Goal: Task Accomplishment & Management: Use online tool/utility

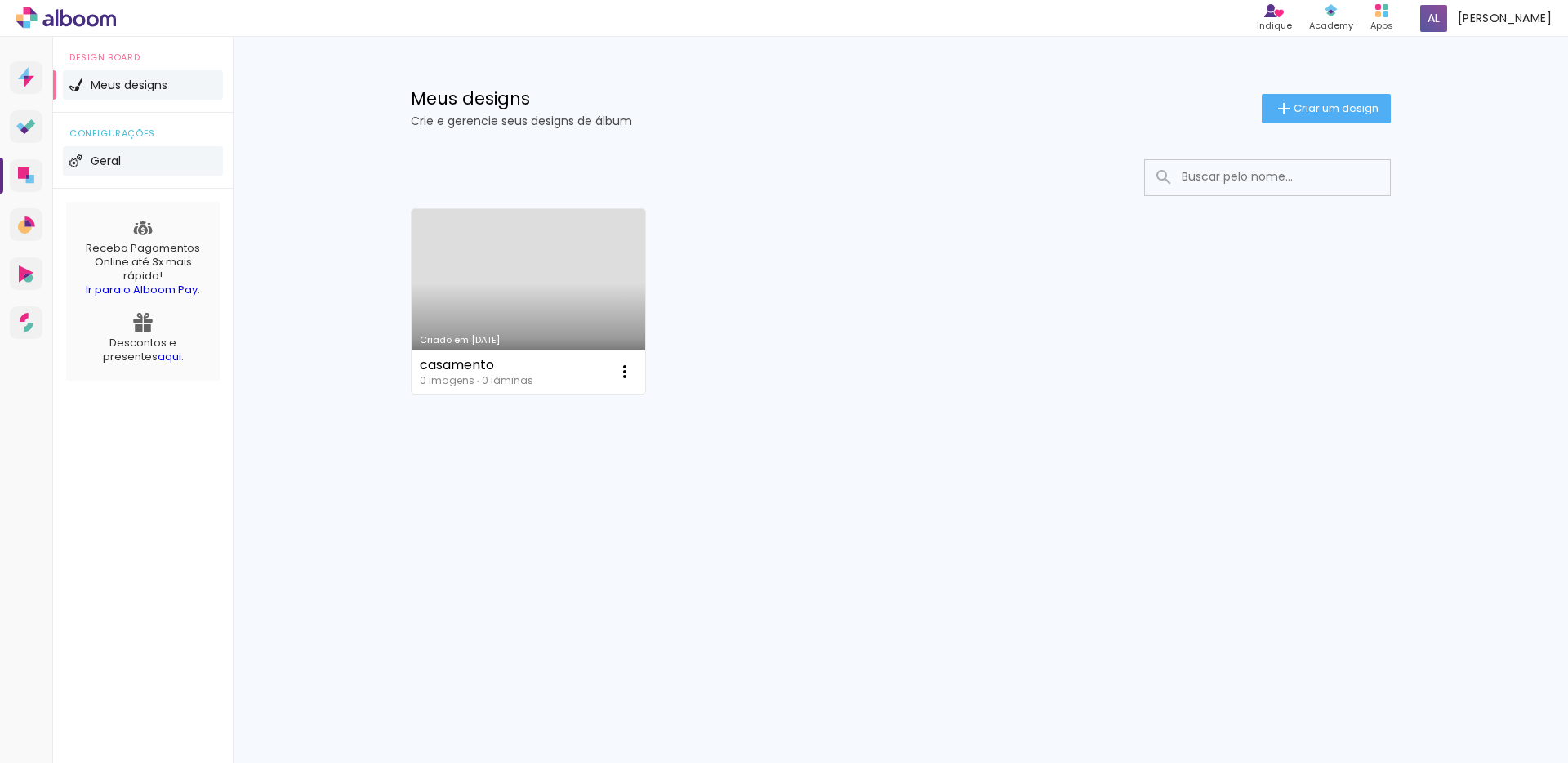
click at [127, 158] on li "Geral" at bounding box center [142, 161] width 160 height 30
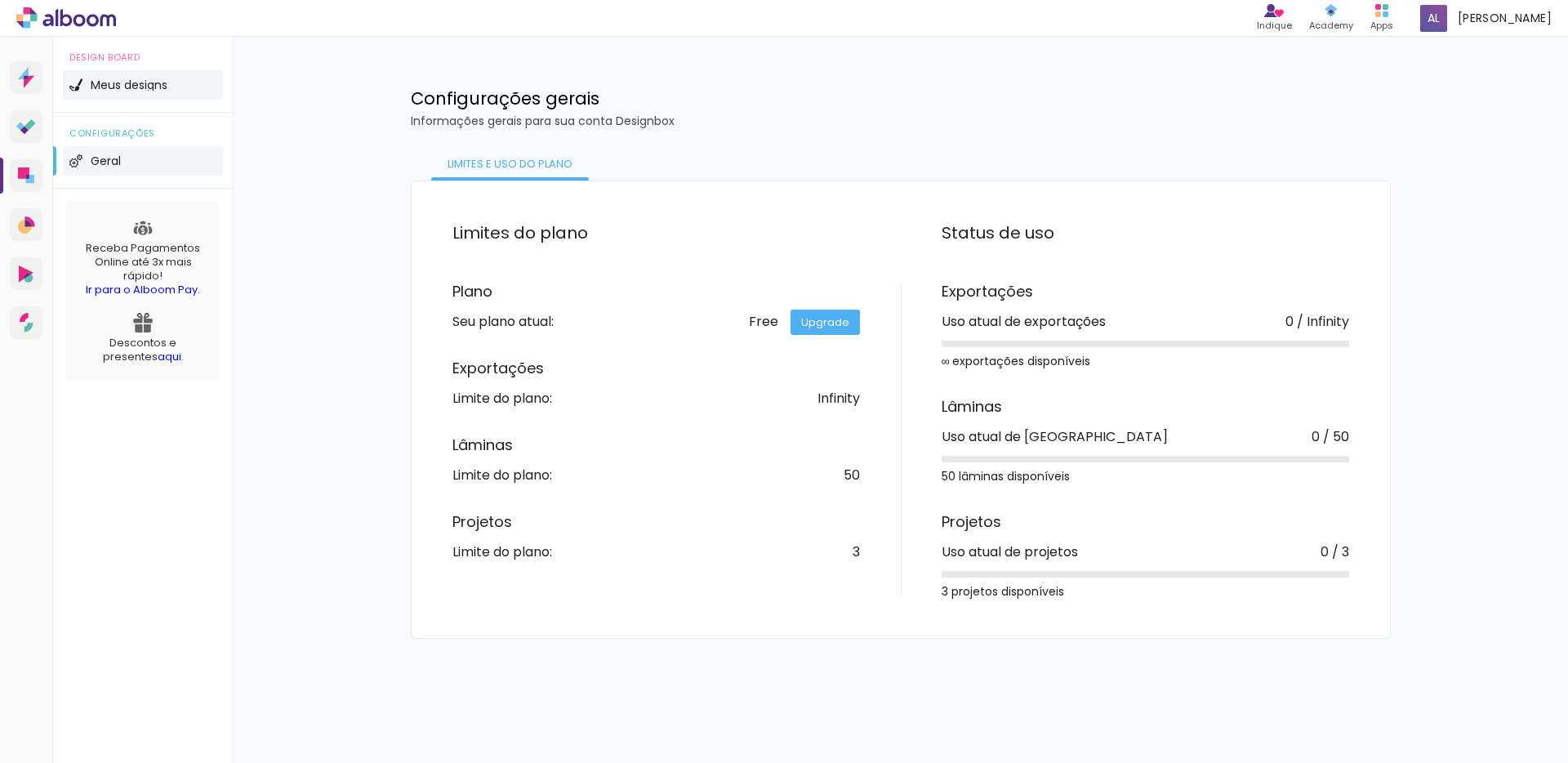
click at [119, 86] on span "Meus designs" at bounding box center [128, 85] width 77 height 12
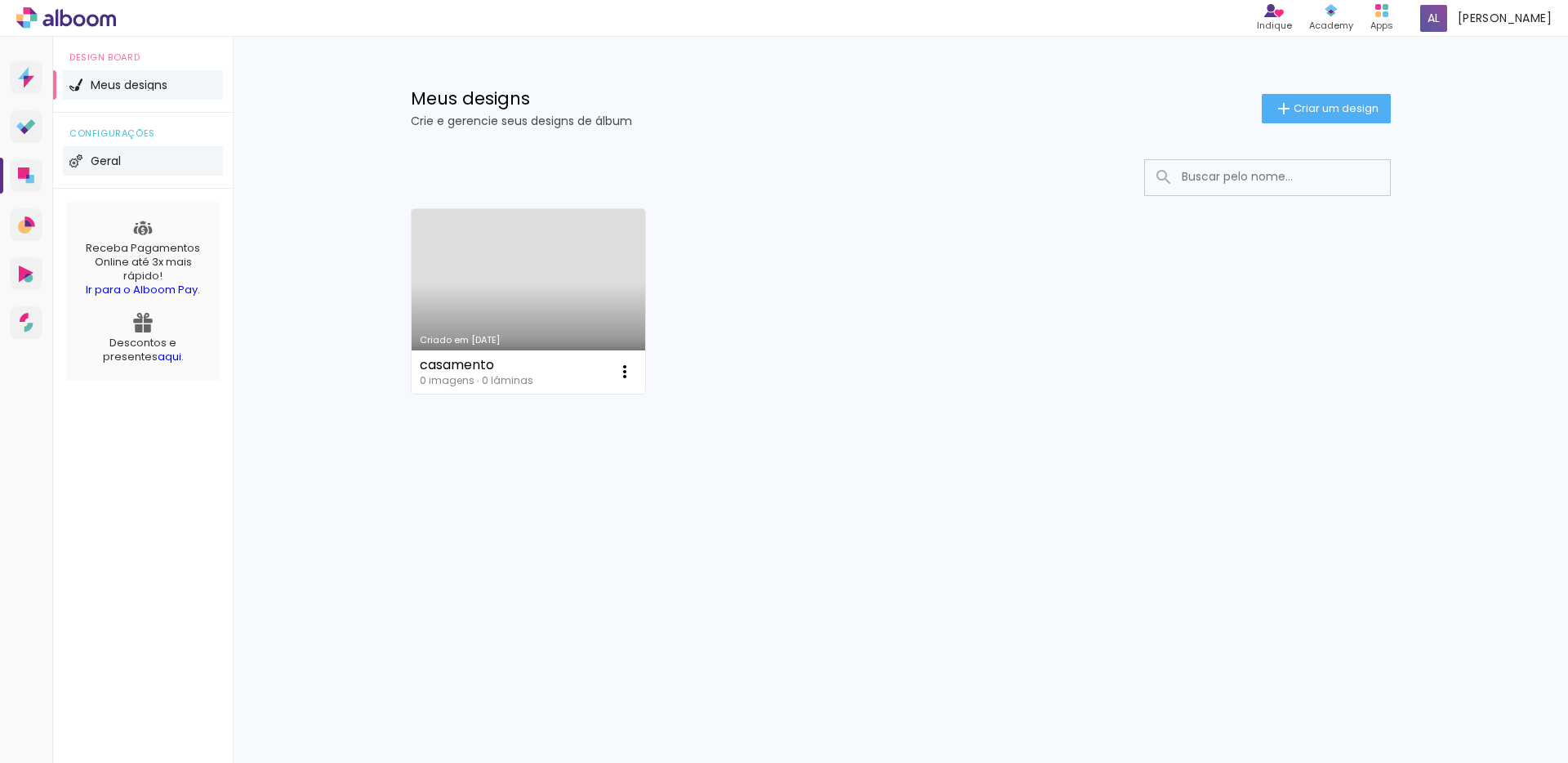
click at [106, 161] on span "Geral" at bounding box center [105, 161] width 30 height 12
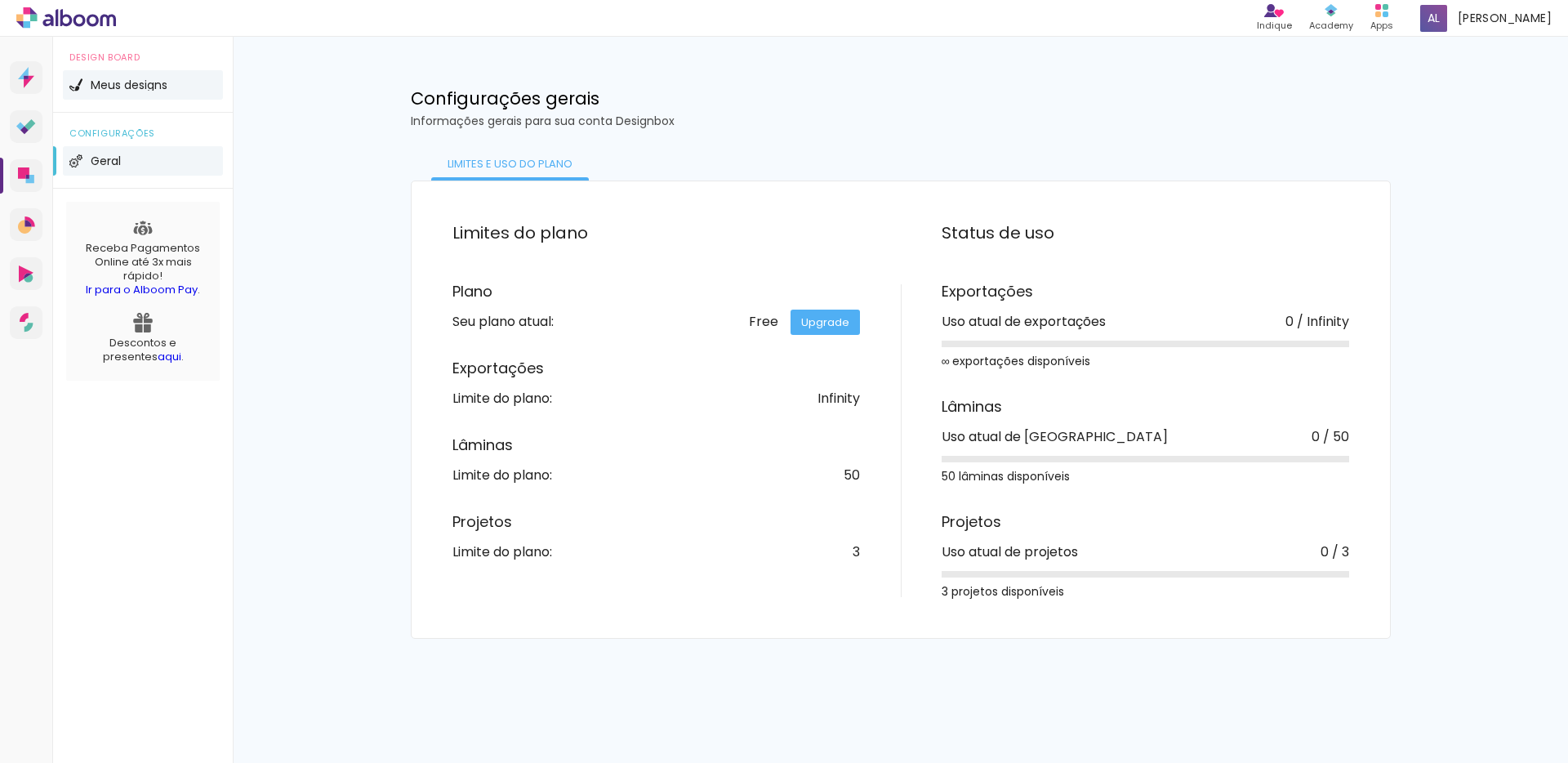
click at [139, 85] on span "Meus designs" at bounding box center [128, 85] width 77 height 12
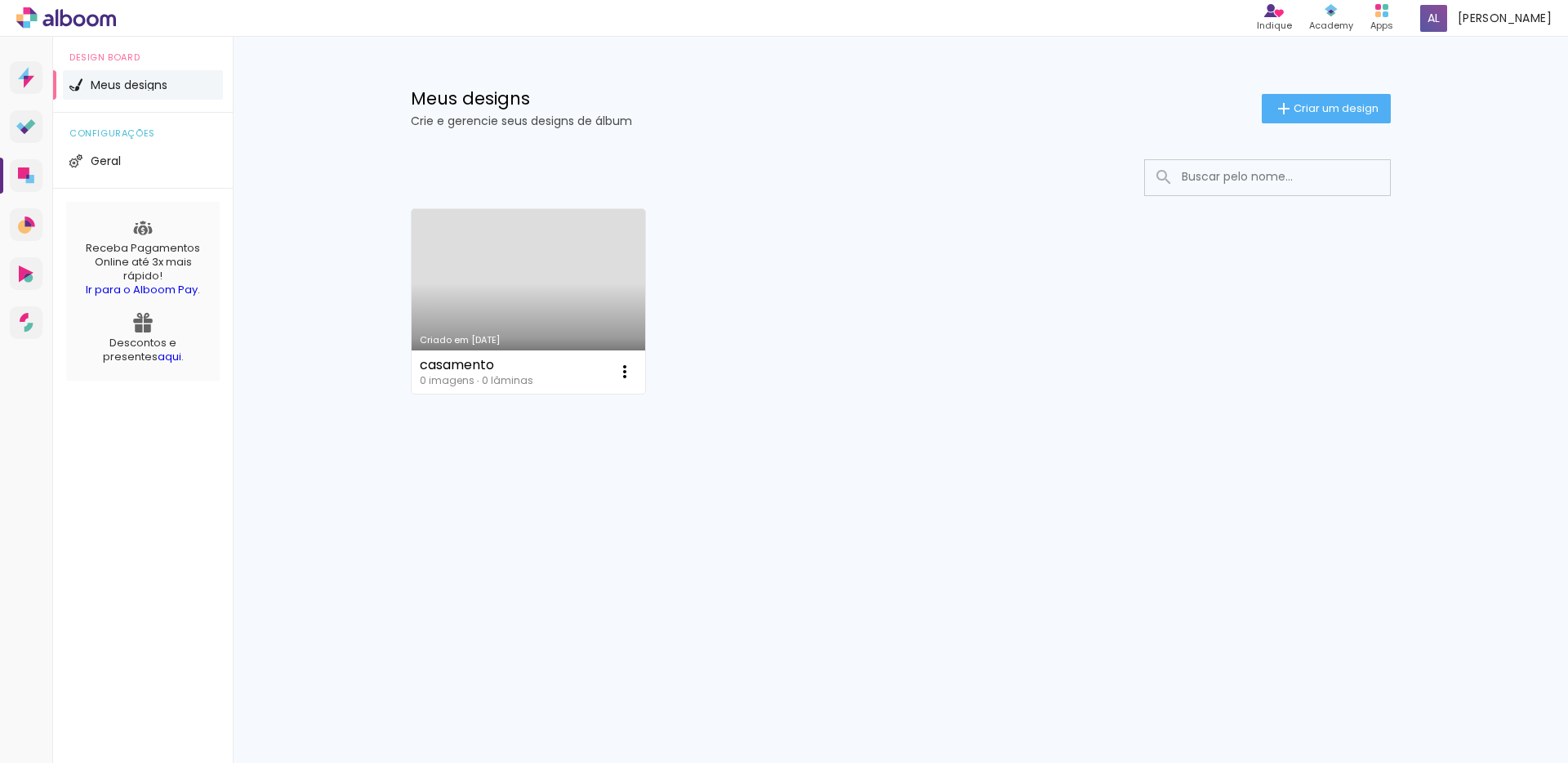
click at [506, 258] on link "Criado em [DATE]" at bounding box center [528, 301] width 234 height 184
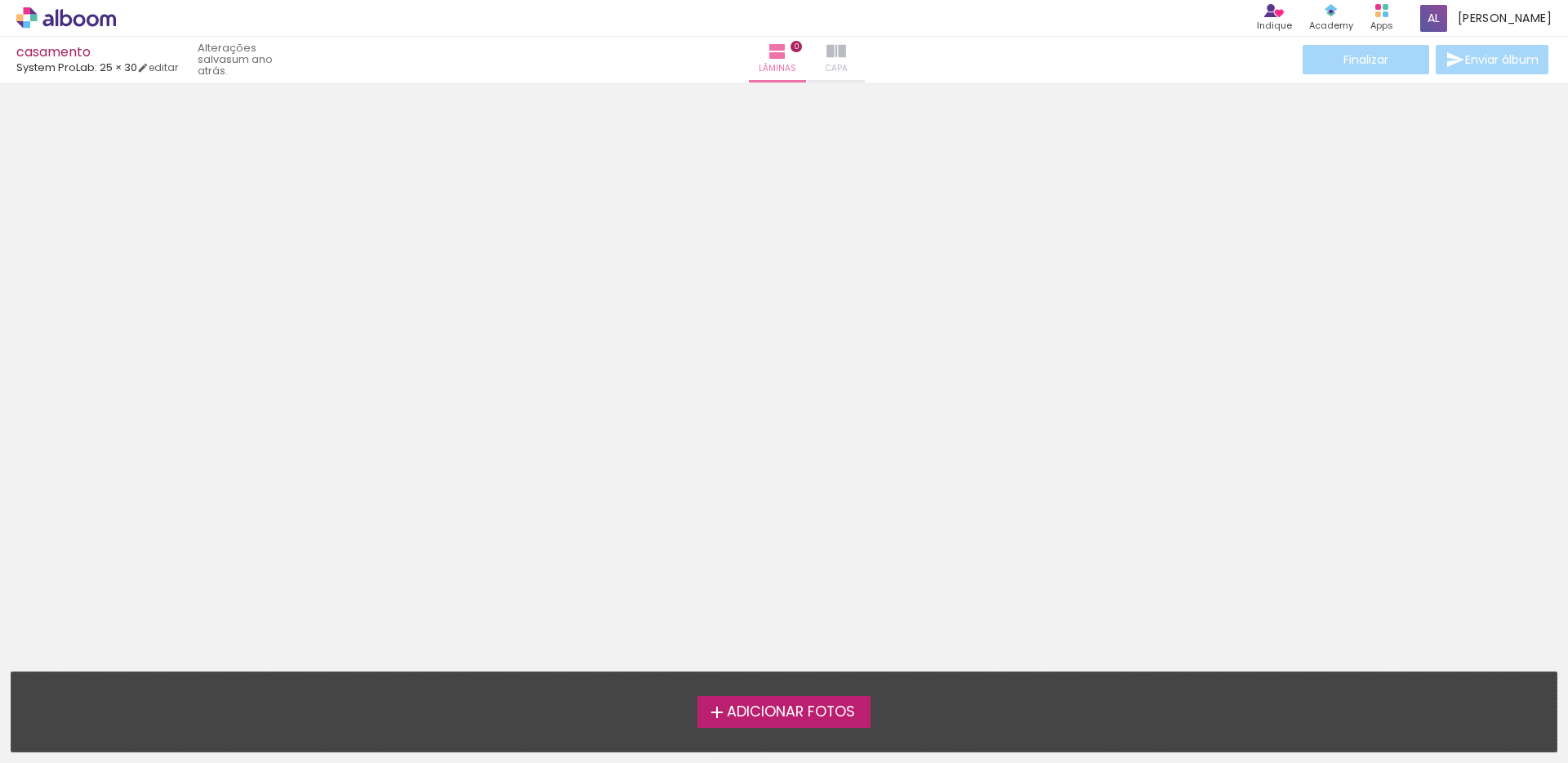
click at [827, 58] on iron-icon at bounding box center [837, 52] width 20 height 20
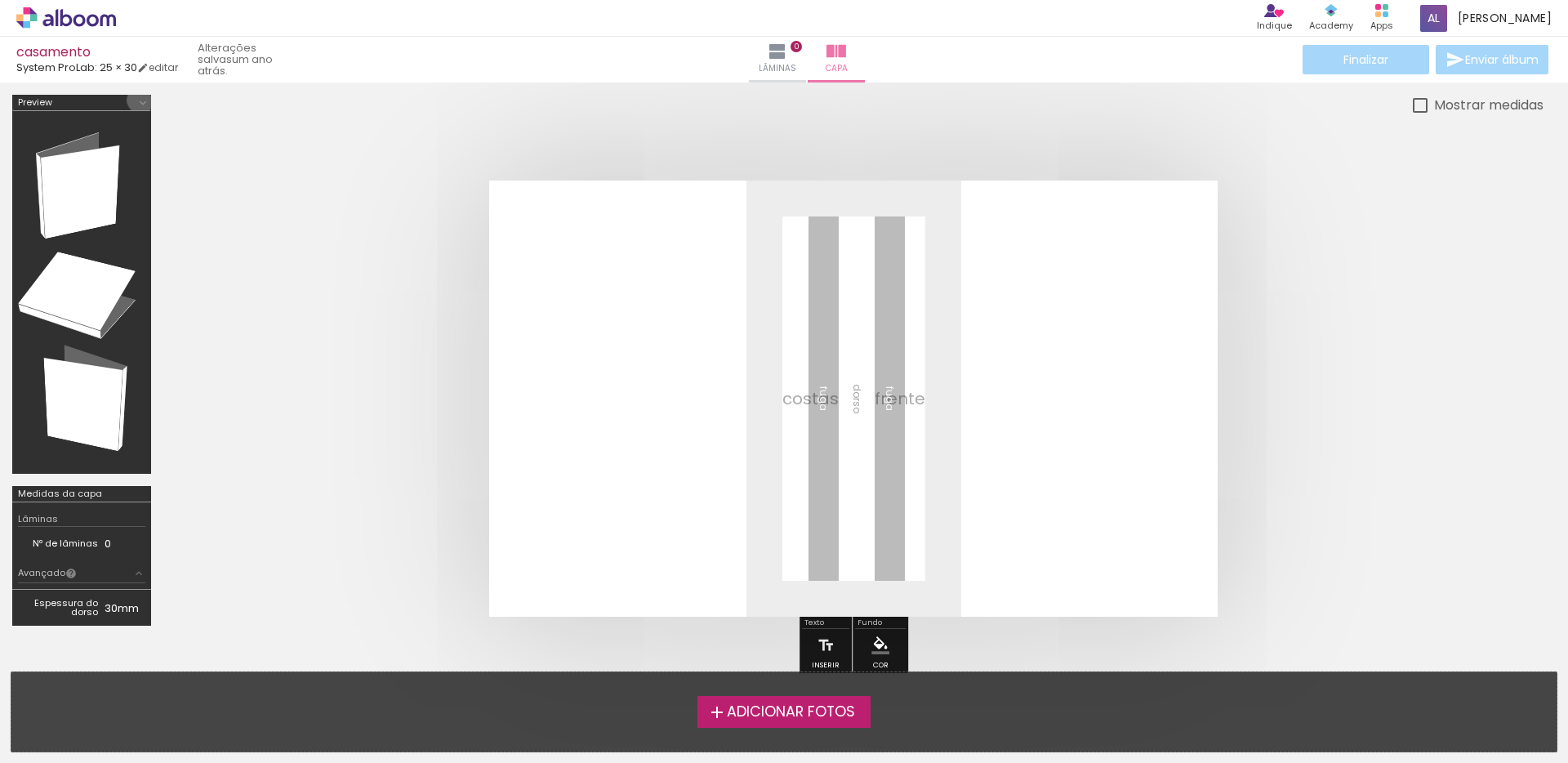
click at [144, 98] on iron-icon at bounding box center [143, 103] width 13 height 13
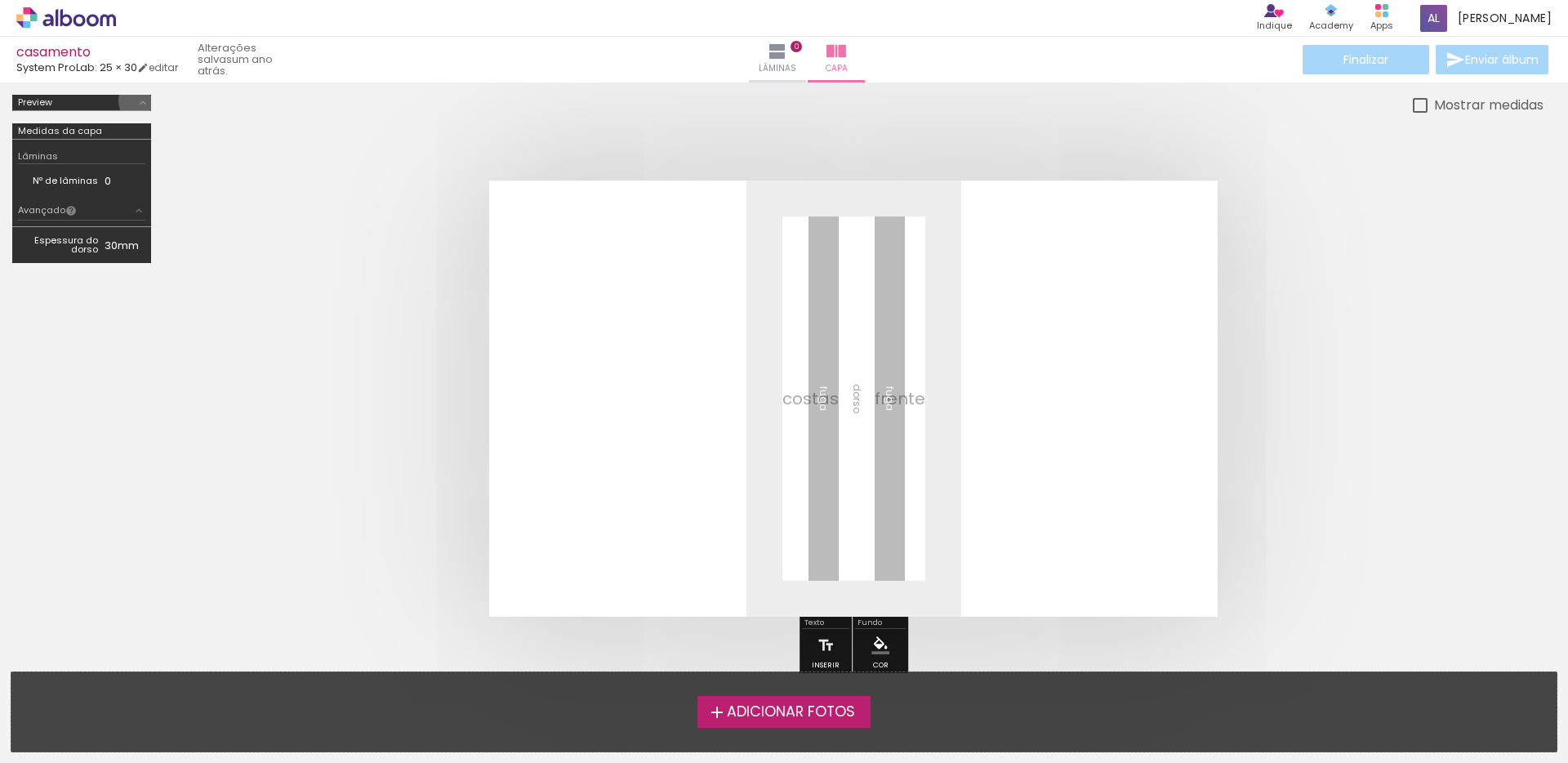
click at [146, 100] on iron-icon at bounding box center [143, 103] width 13 height 13
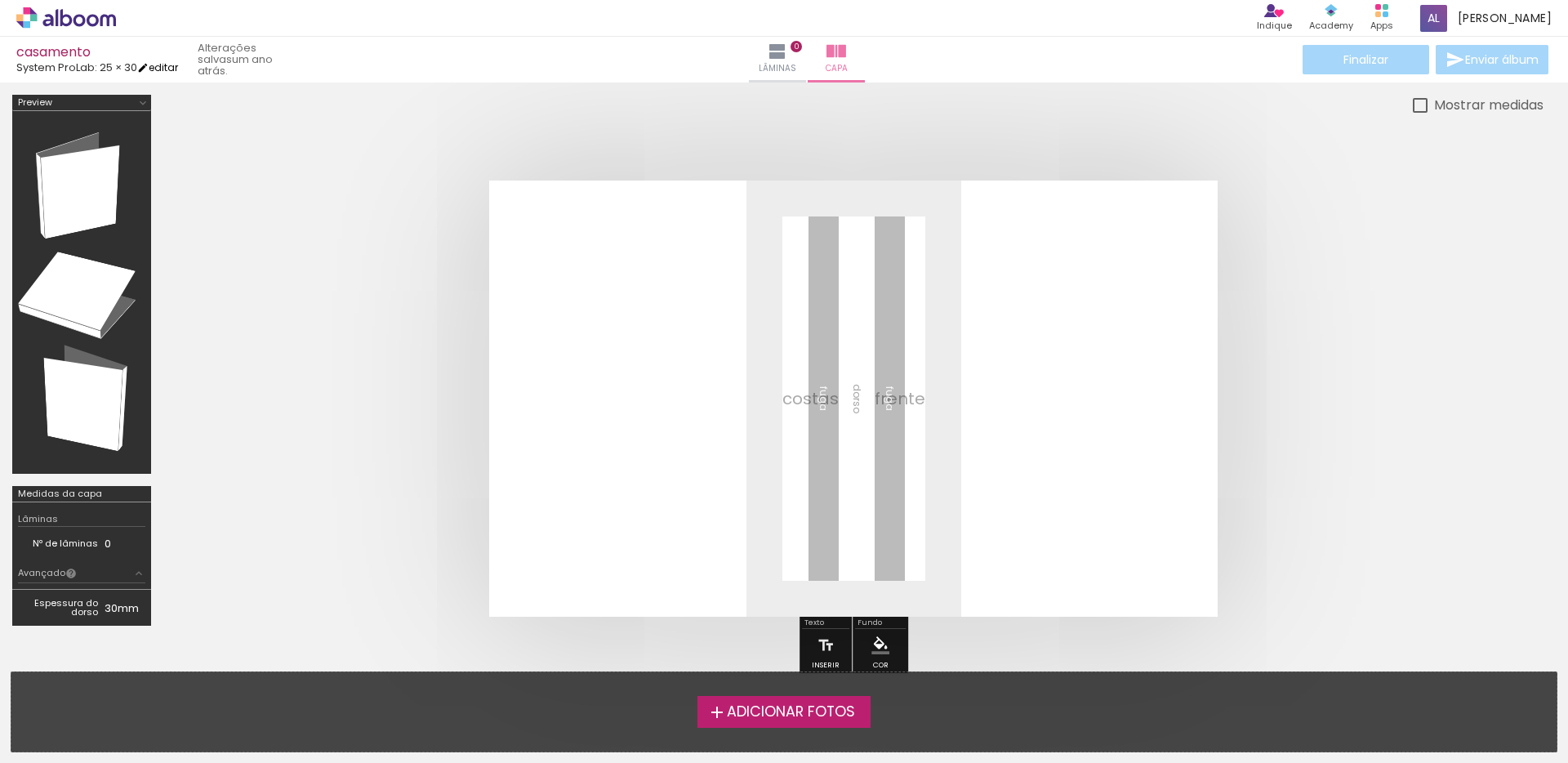
click at [178, 63] on link "editar" at bounding box center [158, 67] width 41 height 14
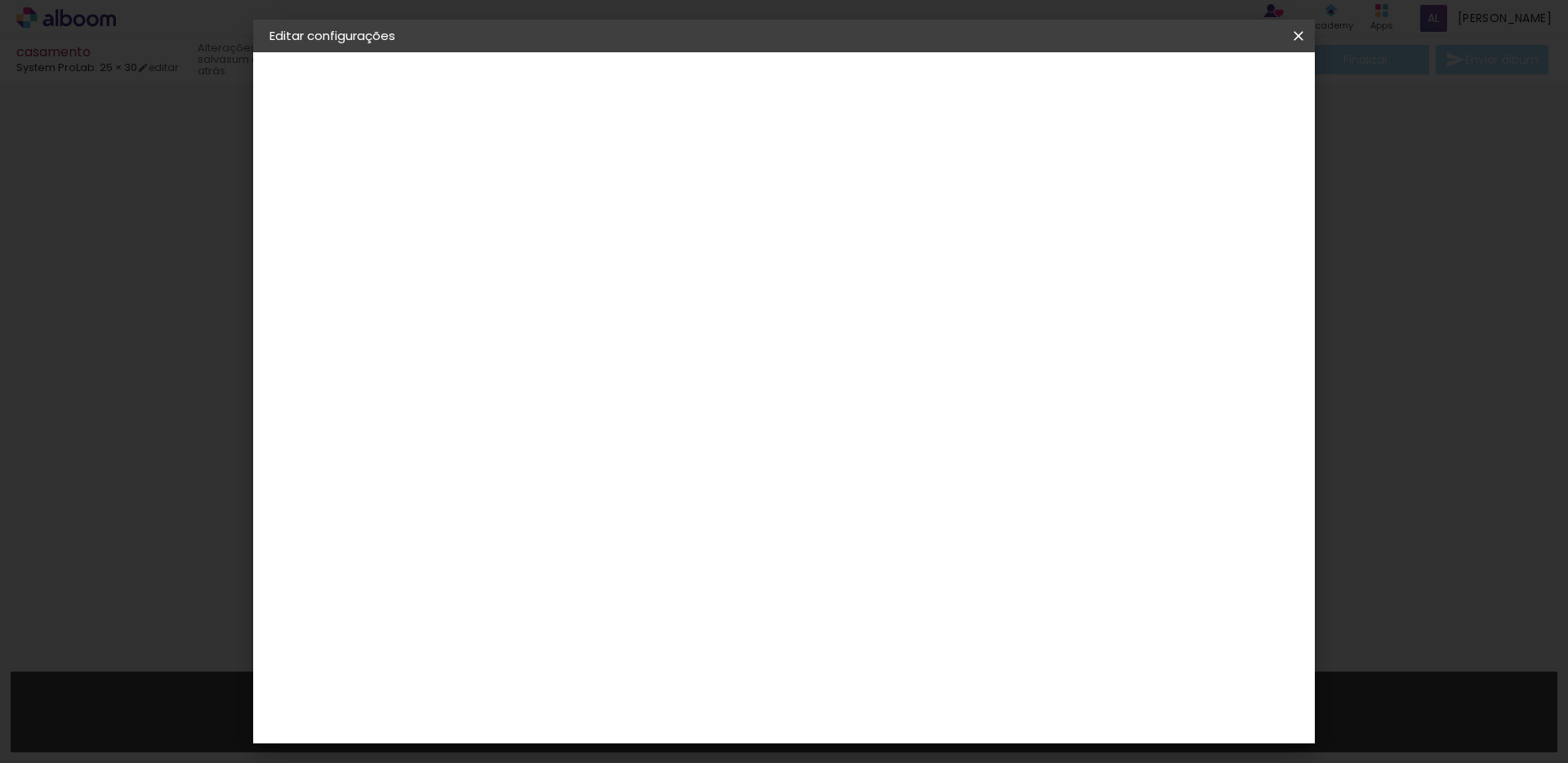
click at [347, 198] on div "System ProLab" at bounding box center [325, 202] width 44 height 23
click at [564, 312] on input at bounding box center [578, 310] width 165 height 21
type input "SYS"
type paper-input "SYS"
click at [574, 363] on div "System ProLab" at bounding box center [550, 373] width 49 height 26
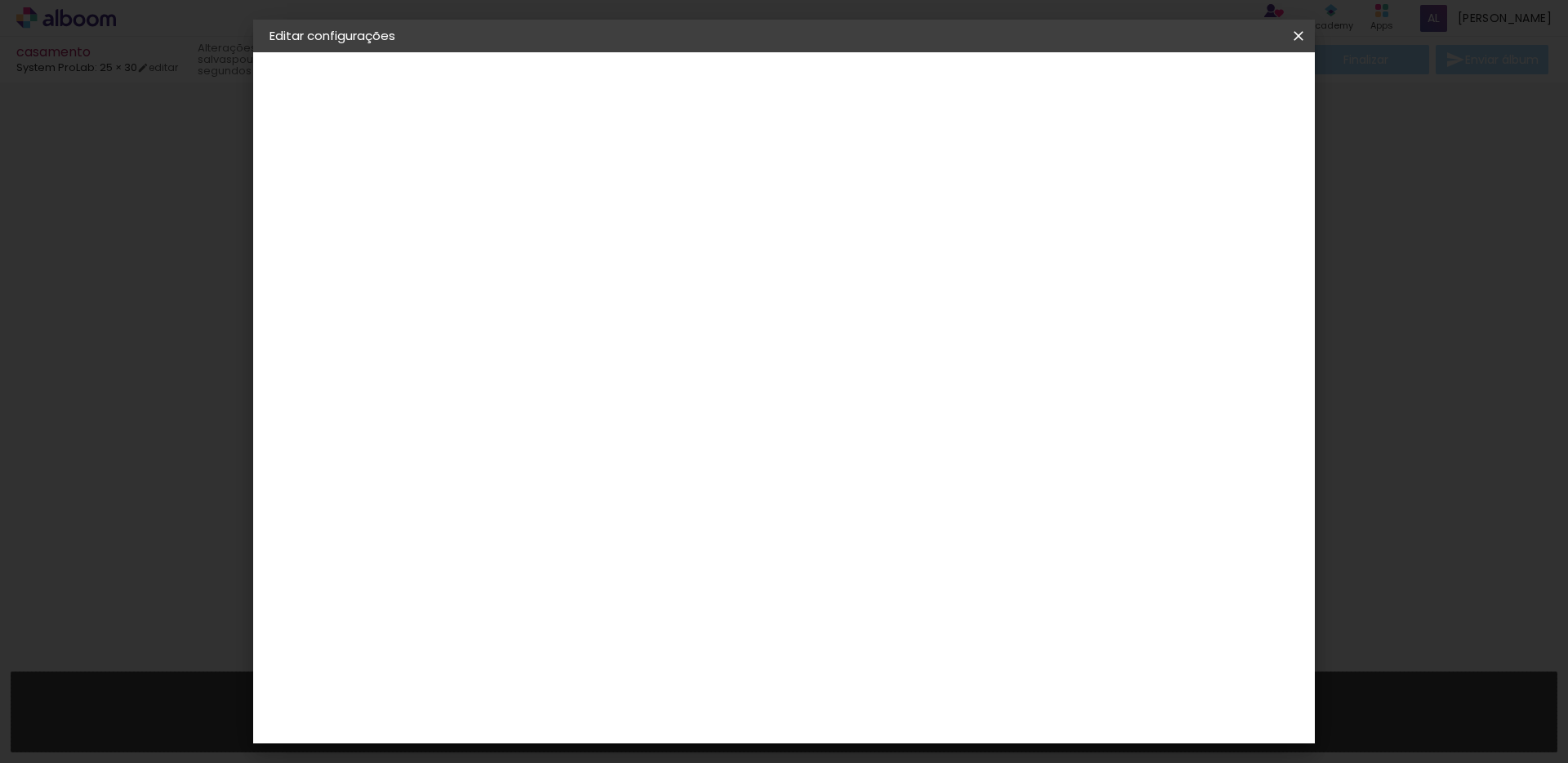
click at [633, 376] on paper-item "System ProLab" at bounding box center [562, 373] width 144 height 43
click at [0, 0] on slot "Avançar" at bounding box center [0, 0] width 0 height 0
click at [601, 273] on input "text" at bounding box center [568, 285] width 63 height 26
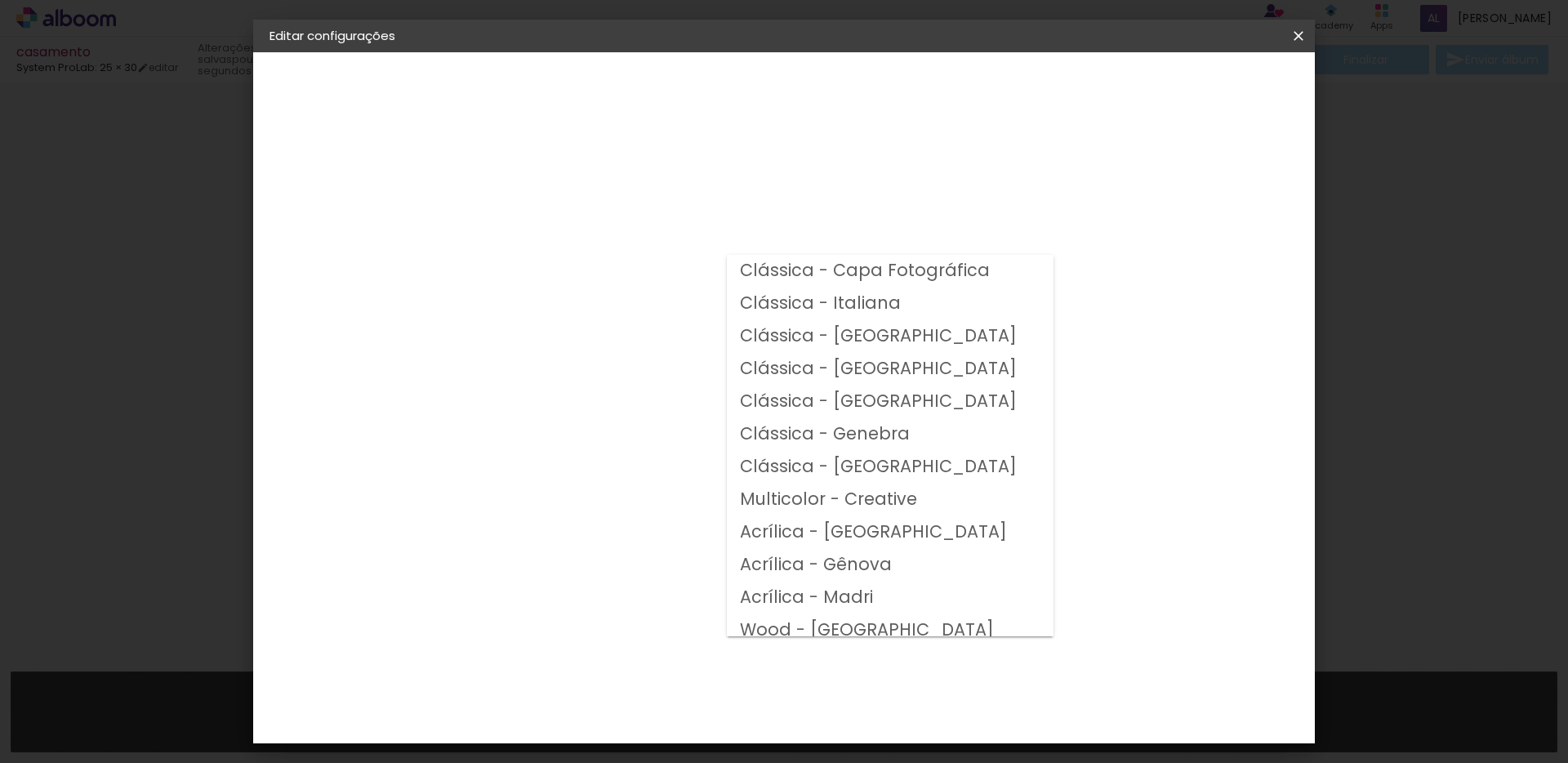
click at [0, 0] on slot "Clássica - [GEOGRAPHIC_DATA]" at bounding box center [0, 0] width 0 height 0
type input "Clássica - [GEOGRAPHIC_DATA]"
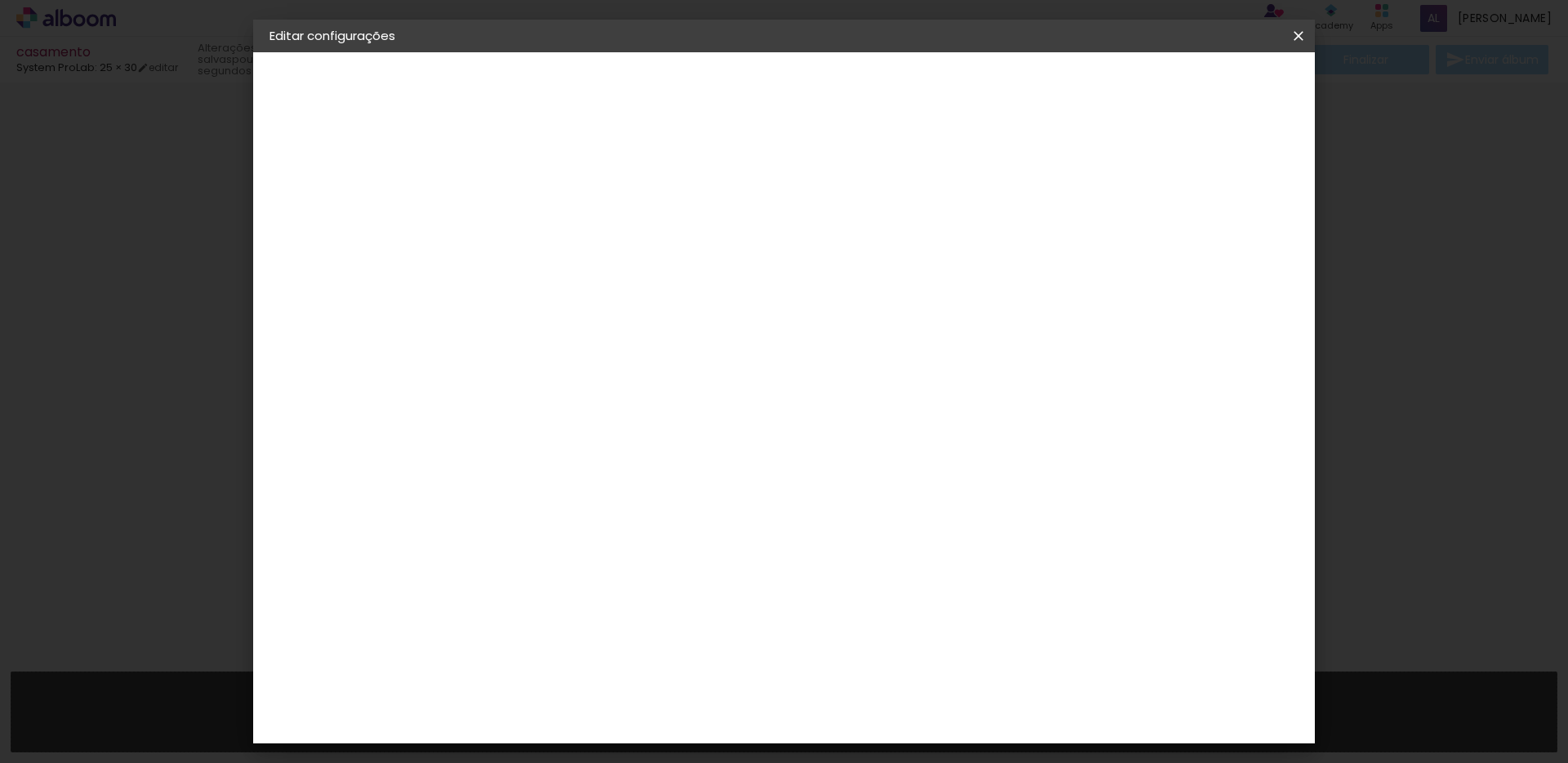
click at [647, 618] on span "20 × 35" at bounding box center [609, 640] width 76 height 44
click at [0, 0] on slot "Avançar" at bounding box center [0, 0] width 0 height 0
click at [1168, 170] on div "Mostrar sangria" at bounding box center [1158, 176] width 109 height 21
type paper-checkbox "on"
click at [1104, 175] on div at bounding box center [1097, 176] width 15 height 15
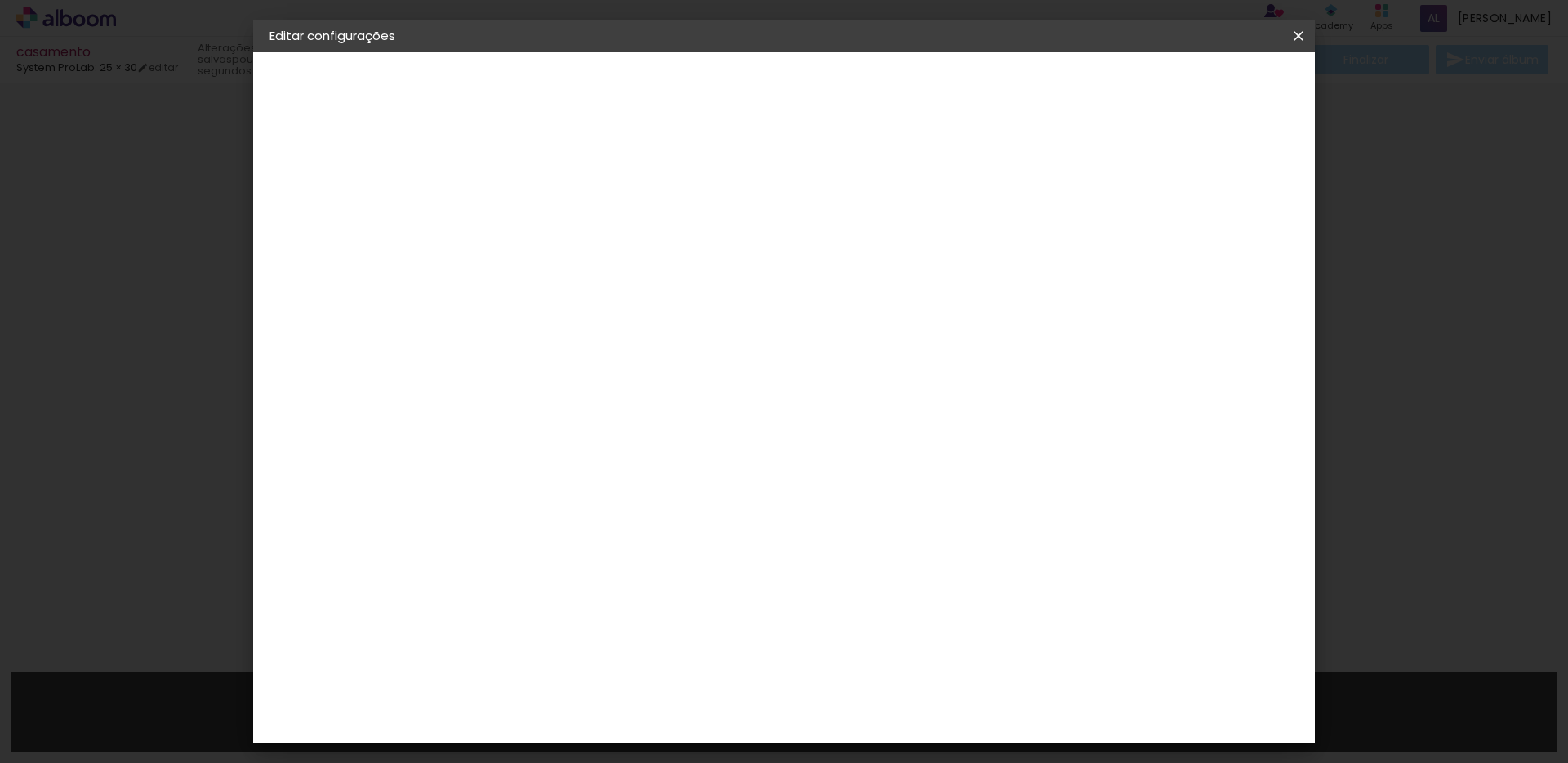
click at [1104, 173] on div at bounding box center [1097, 176] width 15 height 15
click at [0, 0] on slot "Mostrar sangria" at bounding box center [0, 0] width 0 height 0
click at [1179, 84] on span "Salvar configurações" at bounding box center [1135, 86] width 121 height 12
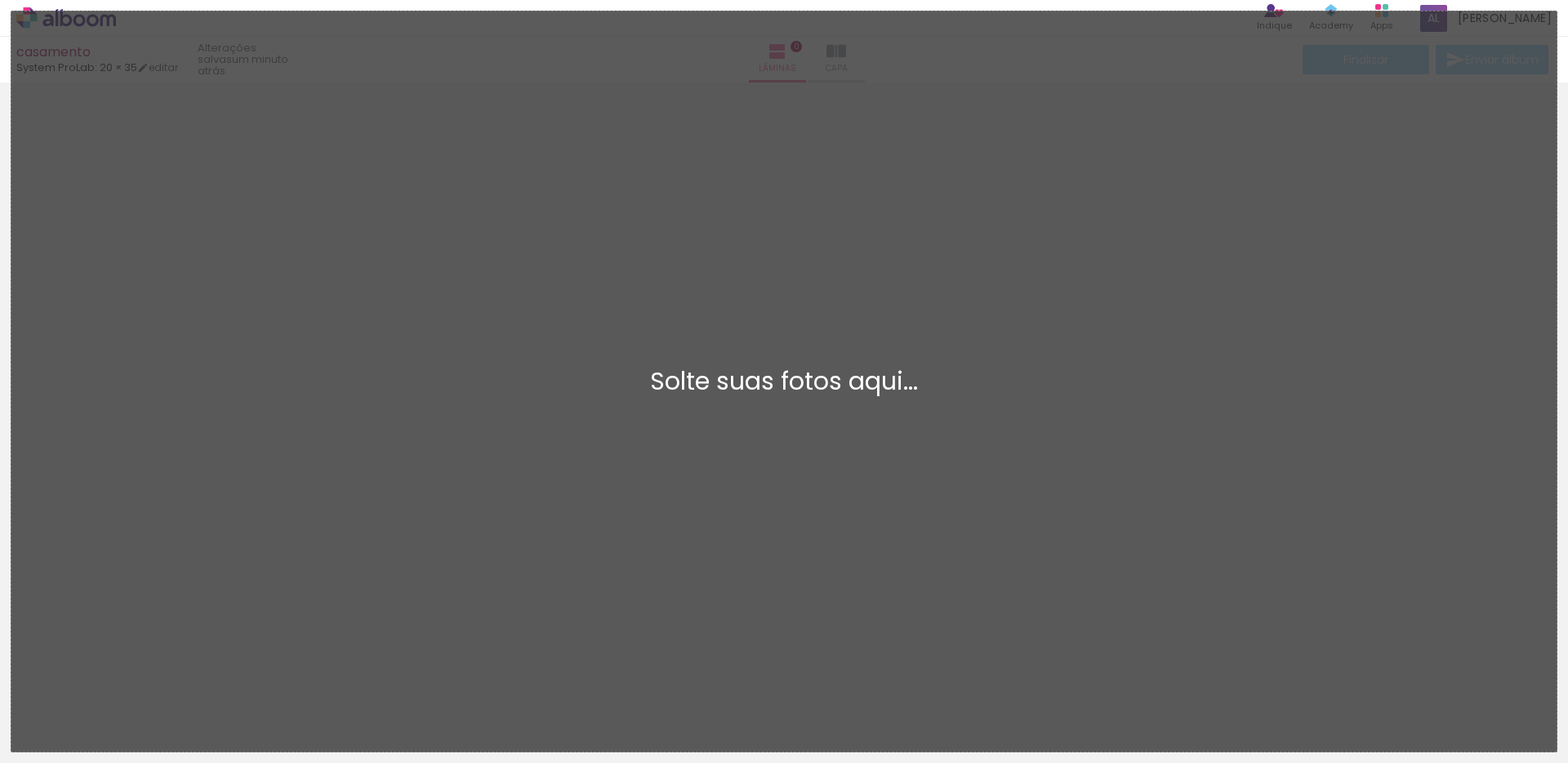
click at [739, 53] on div "Adicionar Fotos Solte suas fotos aqui..." at bounding box center [784, 381] width 1545 height 740
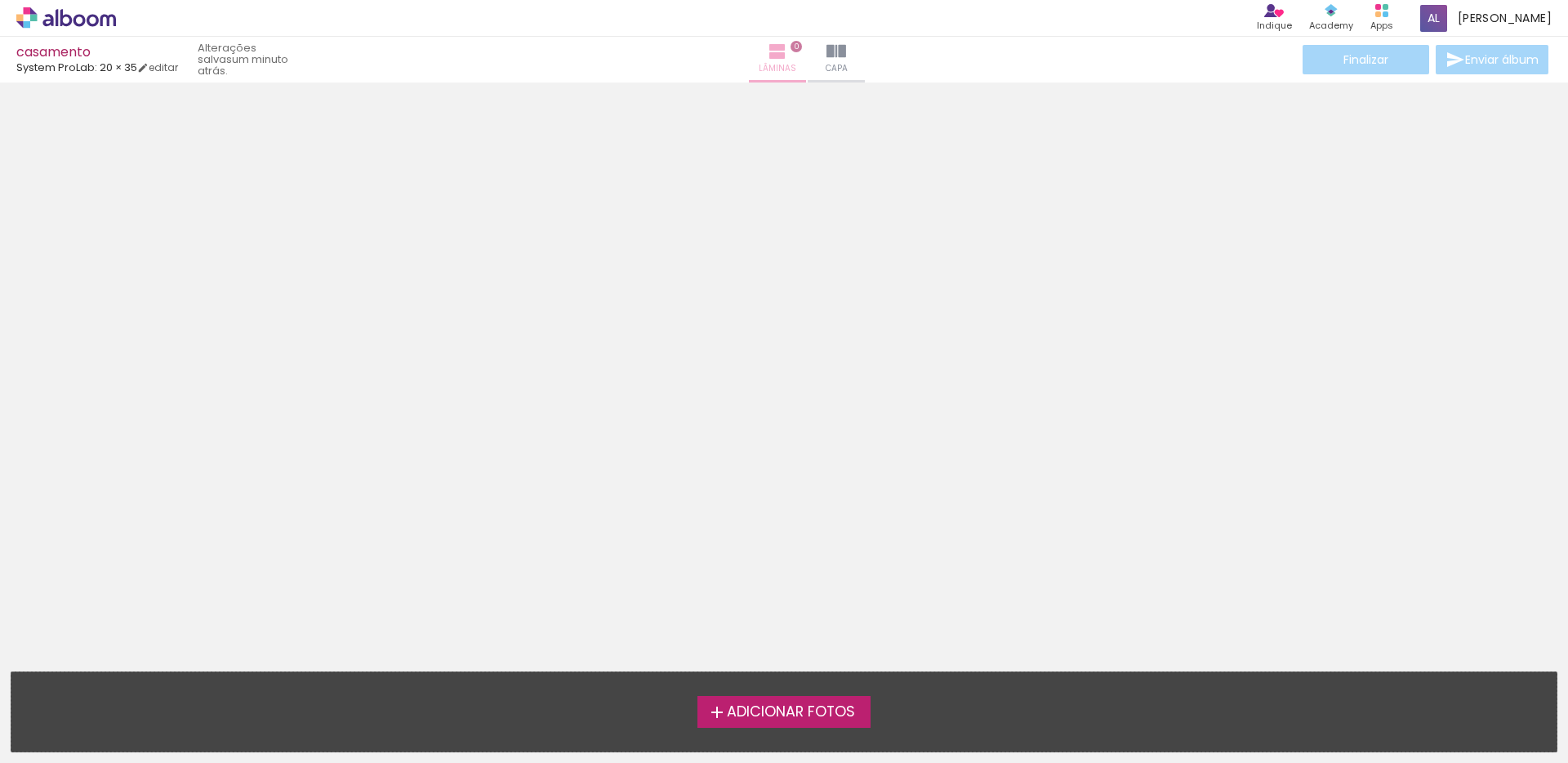
click at [763, 62] on span "Lâminas" at bounding box center [777, 68] width 38 height 15
click at [729, 467] on div "Confirmar Cancelar" at bounding box center [784, 280] width 1568 height 396
click at [810, 707] on span "Adicionar Fotos" at bounding box center [791, 713] width 128 height 15
click at [0, 0] on input "file" at bounding box center [0, 0] width 0 height 0
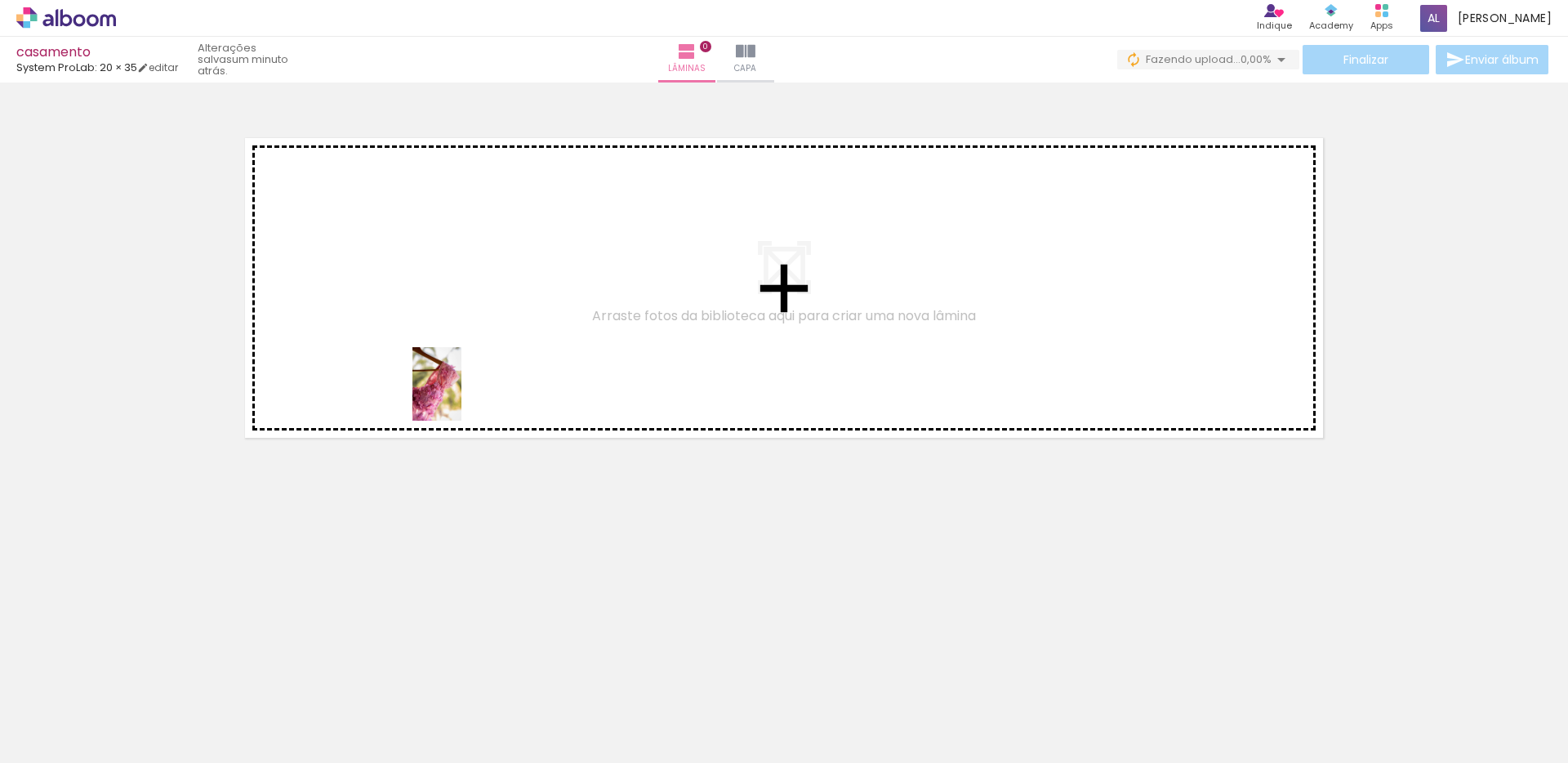
drag, startPoint x: 178, startPoint y: 722, endPoint x: 524, endPoint y: 354, distance: 505.1
click at [559, 303] on quentale-workspace at bounding box center [784, 381] width 1568 height 763
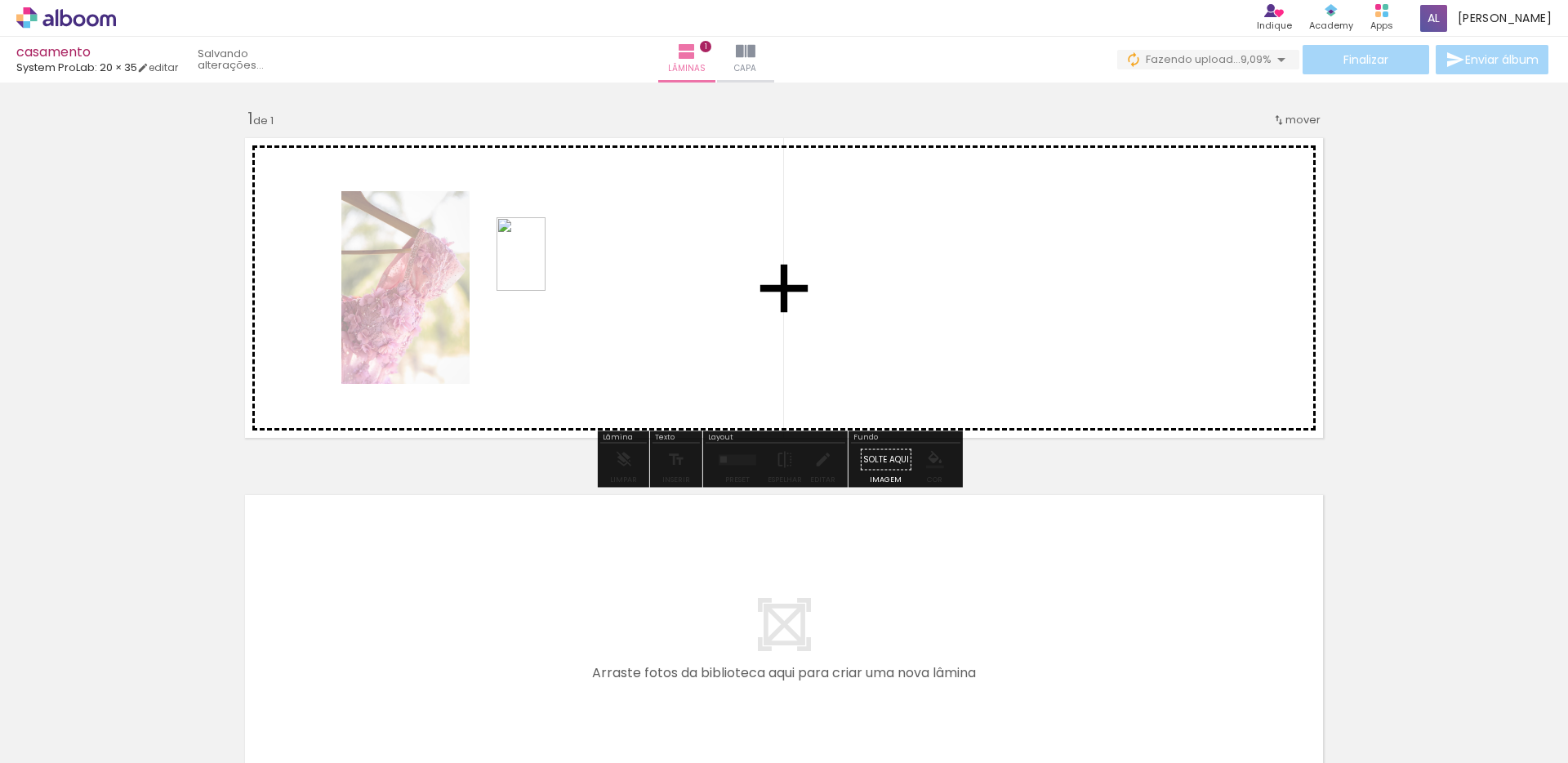
drag, startPoint x: 280, startPoint y: 672, endPoint x: 546, endPoint y: 268, distance: 483.7
click at [546, 268] on quentale-workspace at bounding box center [784, 381] width 1568 height 763
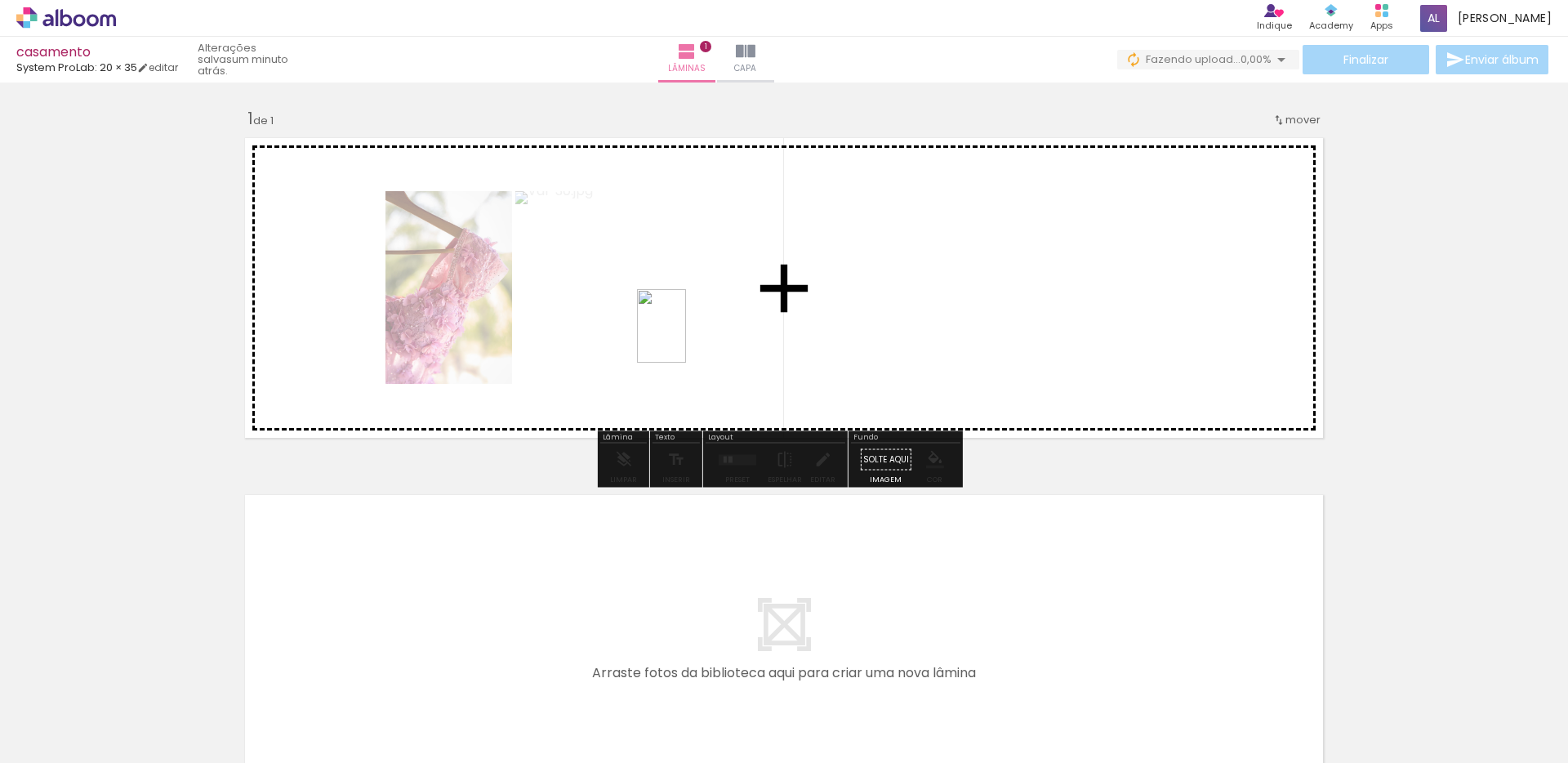
drag, startPoint x: 353, startPoint y: 738, endPoint x: 637, endPoint y: 415, distance: 430.1
click at [679, 337] on quentale-workspace at bounding box center [784, 381] width 1568 height 763
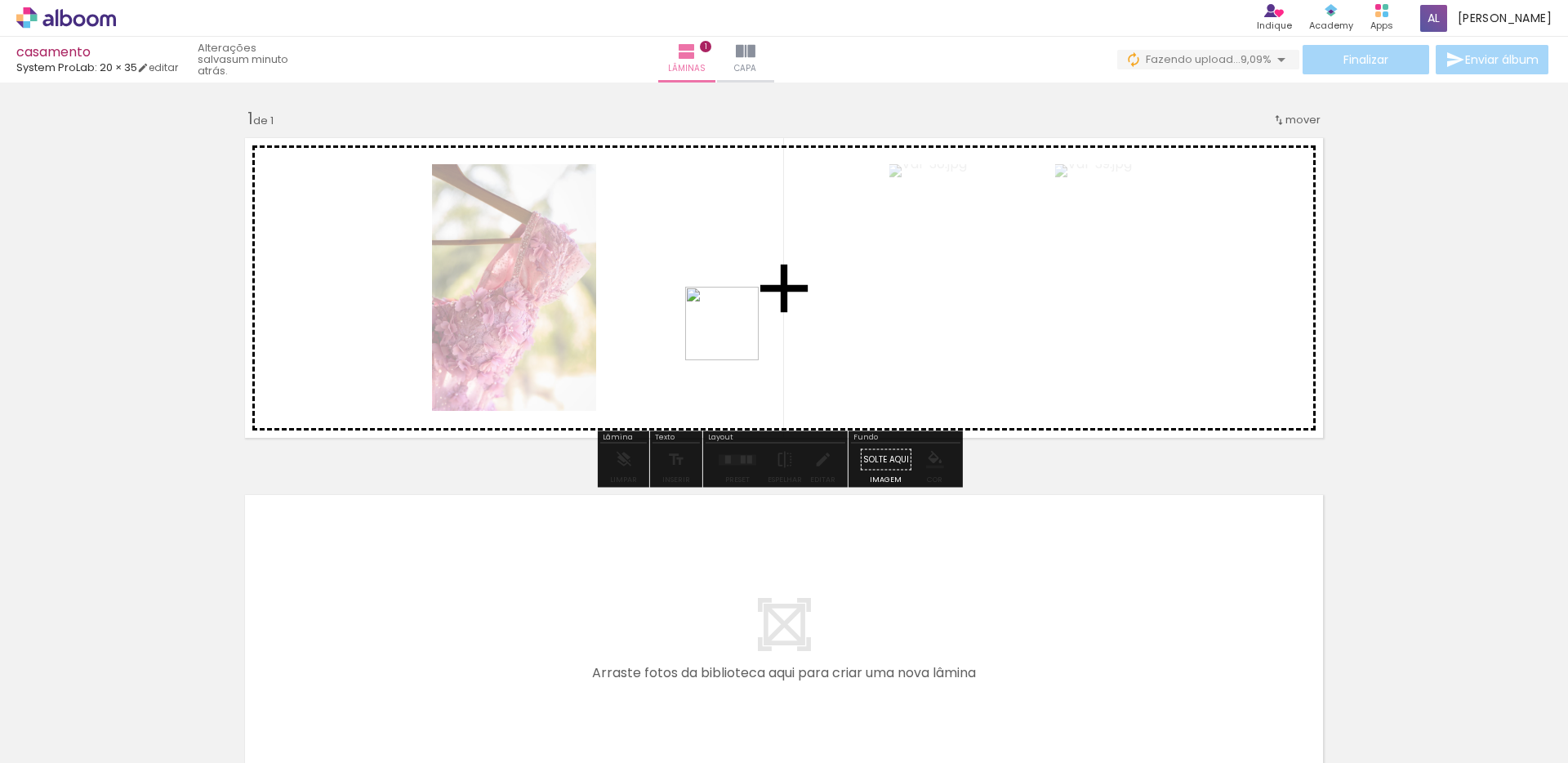
drag, startPoint x: 447, startPoint y: 712, endPoint x: 698, endPoint y: 388, distance: 409.8
click at [760, 299] on quentale-workspace at bounding box center [784, 381] width 1568 height 763
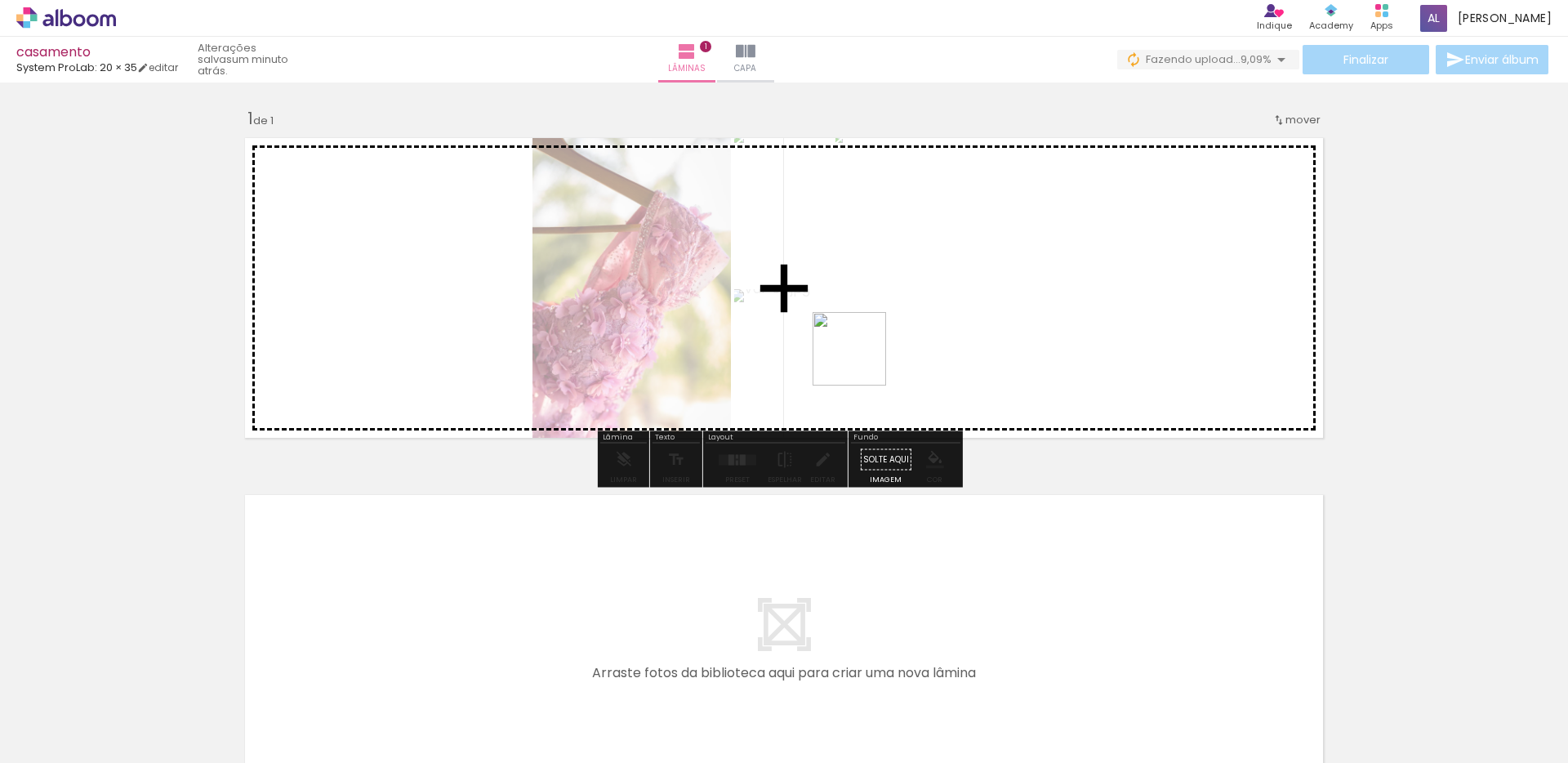
drag, startPoint x: 625, startPoint y: 562, endPoint x: 834, endPoint y: 420, distance: 252.7
click at [936, 295] on quentale-workspace at bounding box center [784, 381] width 1568 height 763
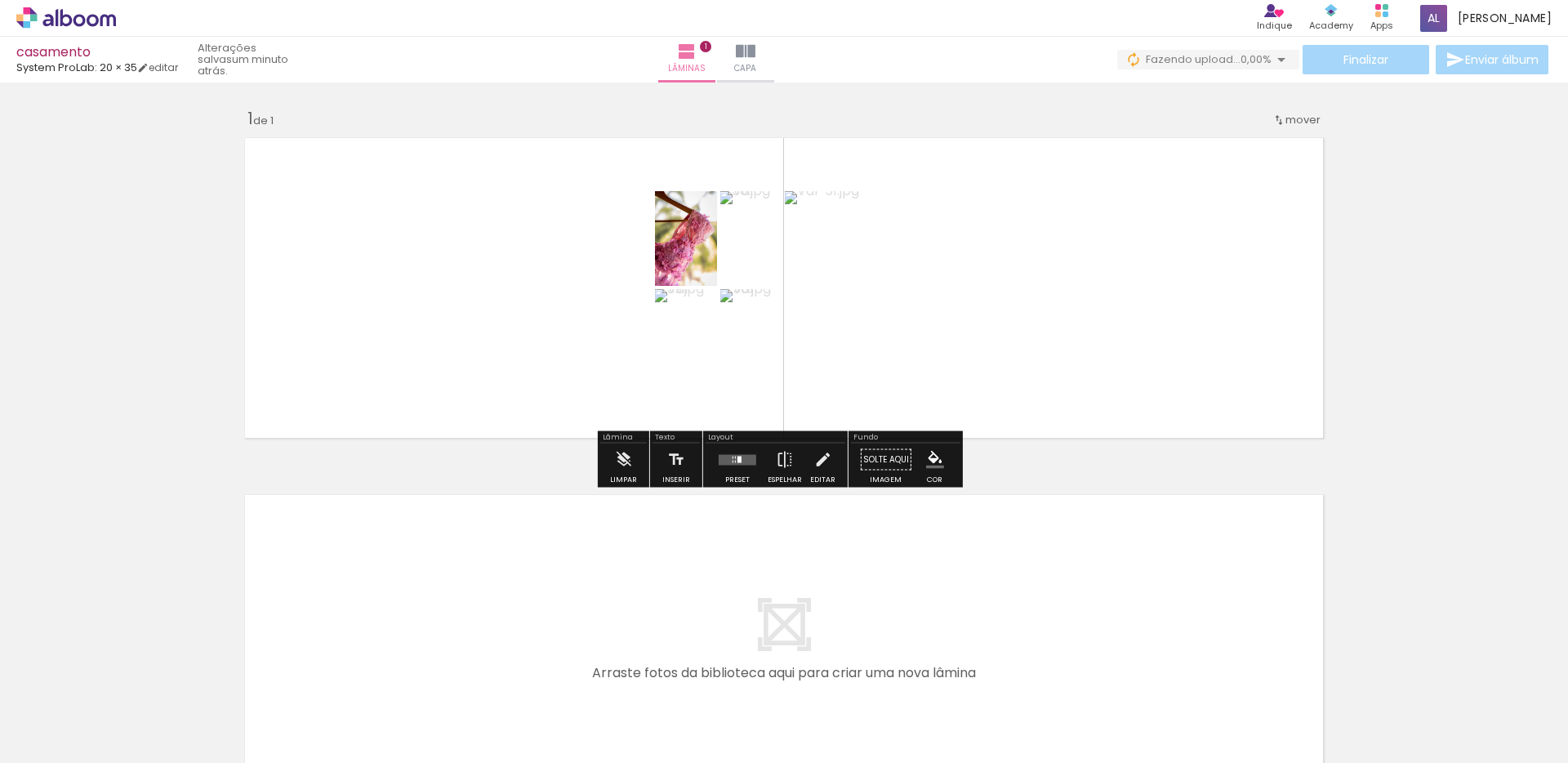
drag, startPoint x: 627, startPoint y: 719, endPoint x: 916, endPoint y: 306, distance: 504.1
click at [916, 306] on quentale-workspace at bounding box center [784, 381] width 1568 height 763
drag, startPoint x: 1348, startPoint y: 523, endPoint x: 1324, endPoint y: 528, distance: 24.5
click at [1345, 523] on div "Inserir lâmina 1 de 1" at bounding box center [784, 445] width 1568 height 715
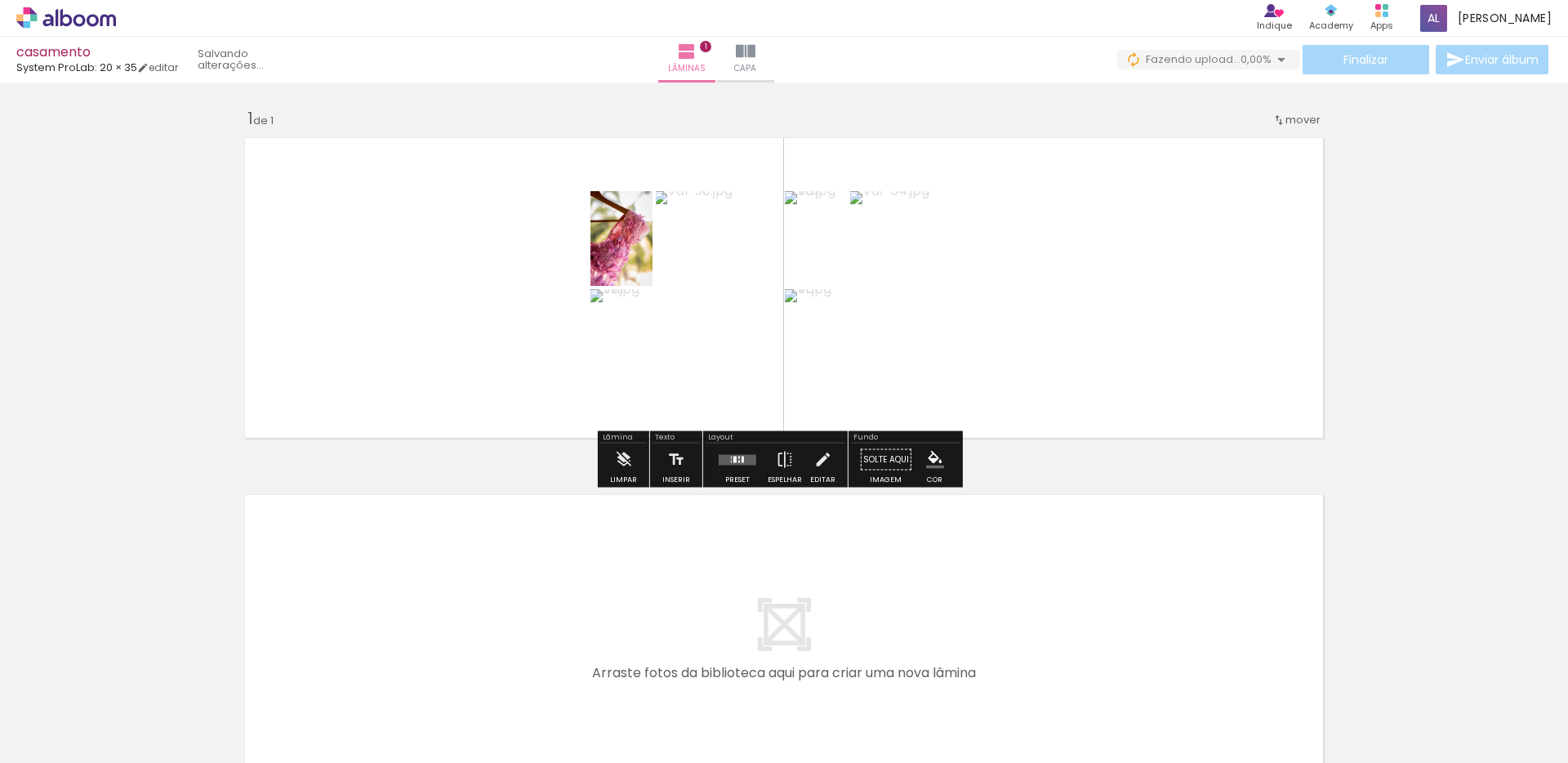
click at [635, 258] on quentale-photo at bounding box center [621, 238] width 62 height 95
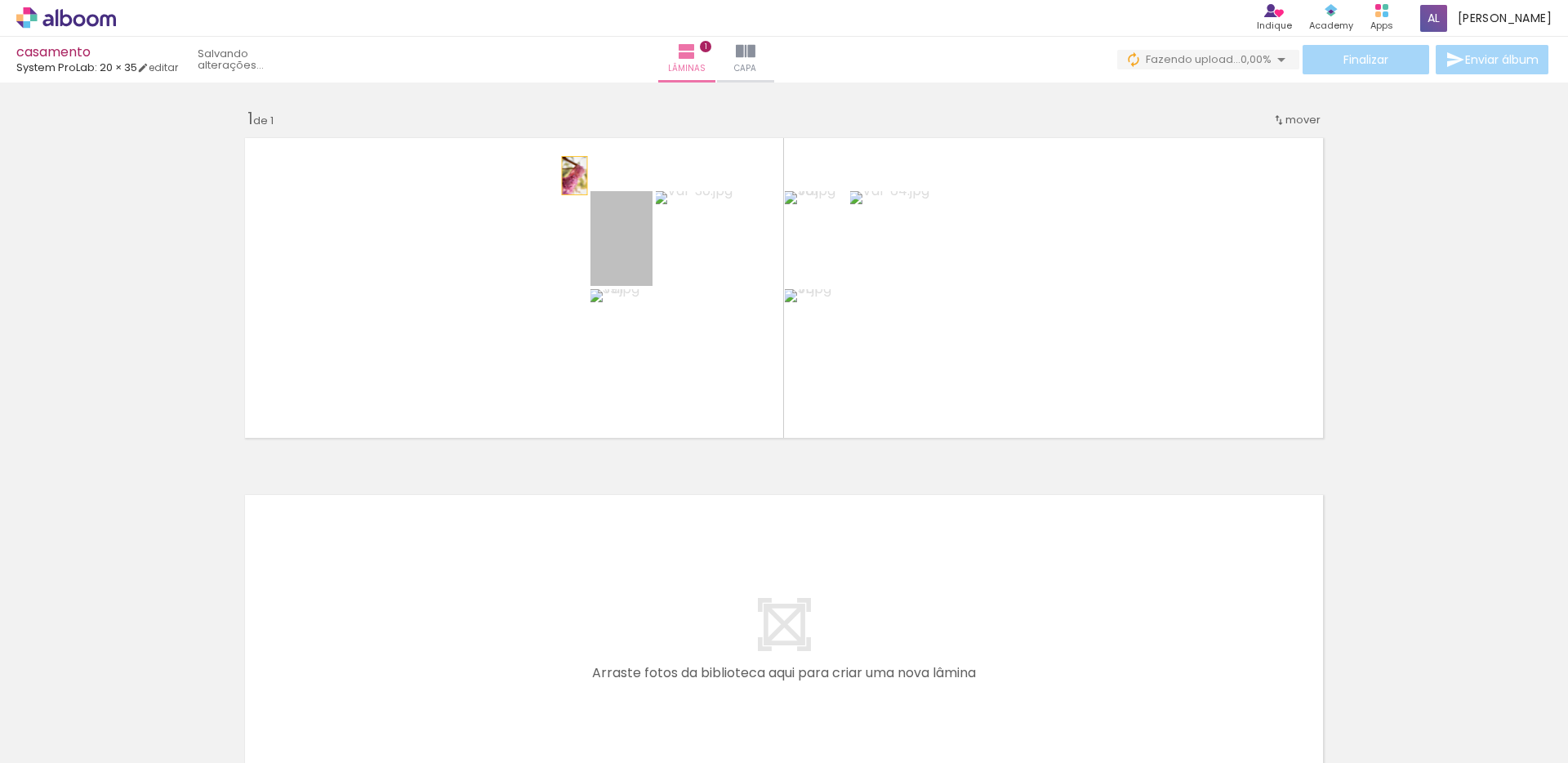
drag, startPoint x: 587, startPoint y: 193, endPoint x: 559, endPoint y: 168, distance: 37.5
click at [559, 165] on quentale-layouter at bounding box center [784, 288] width 1094 height 316
click at [97, 17] on icon at bounding box center [66, 18] width 100 height 21
